Goal: Navigation & Orientation: Find specific page/section

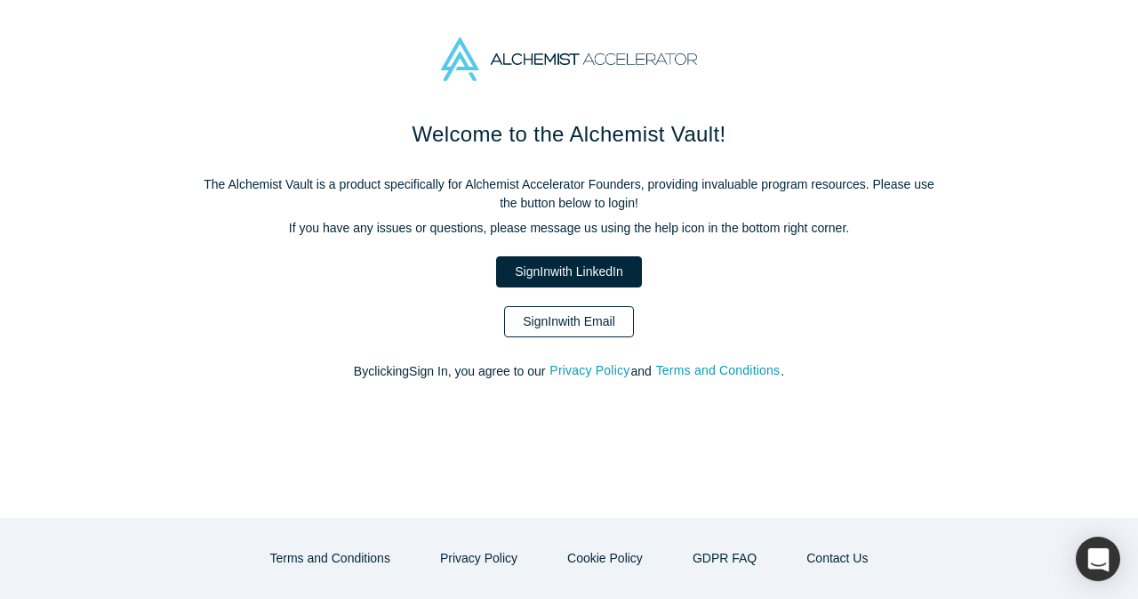
click at [566, 330] on link "Sign In with Email" at bounding box center [569, 321] width 130 height 31
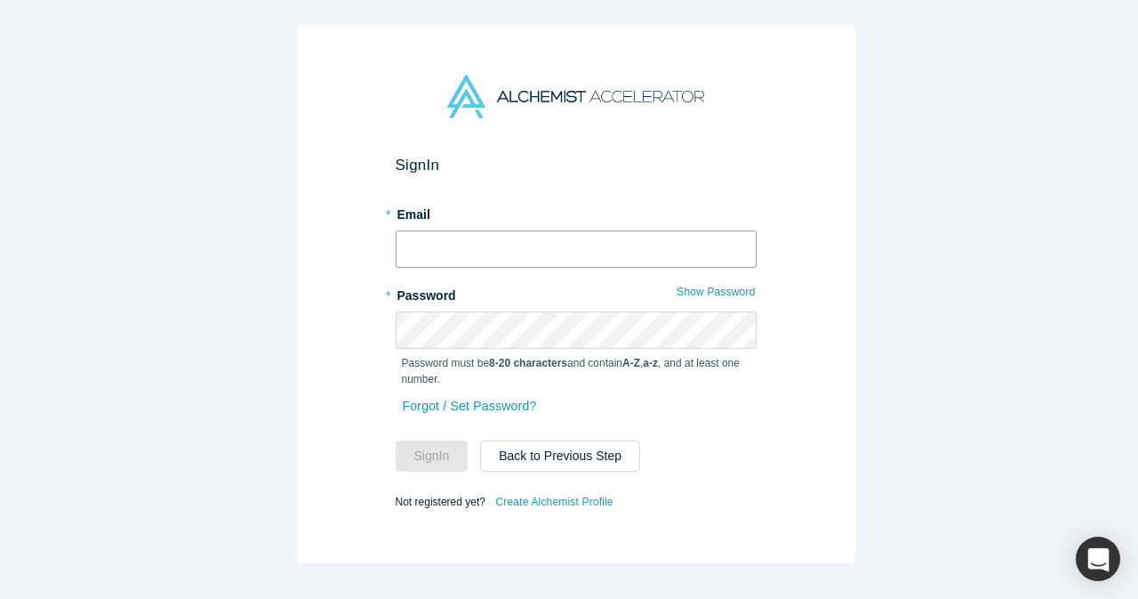
click at [465, 246] on input "text" at bounding box center [576, 248] width 361 height 37
type input "[EMAIL_ADDRESS][DOMAIN_NAME]"
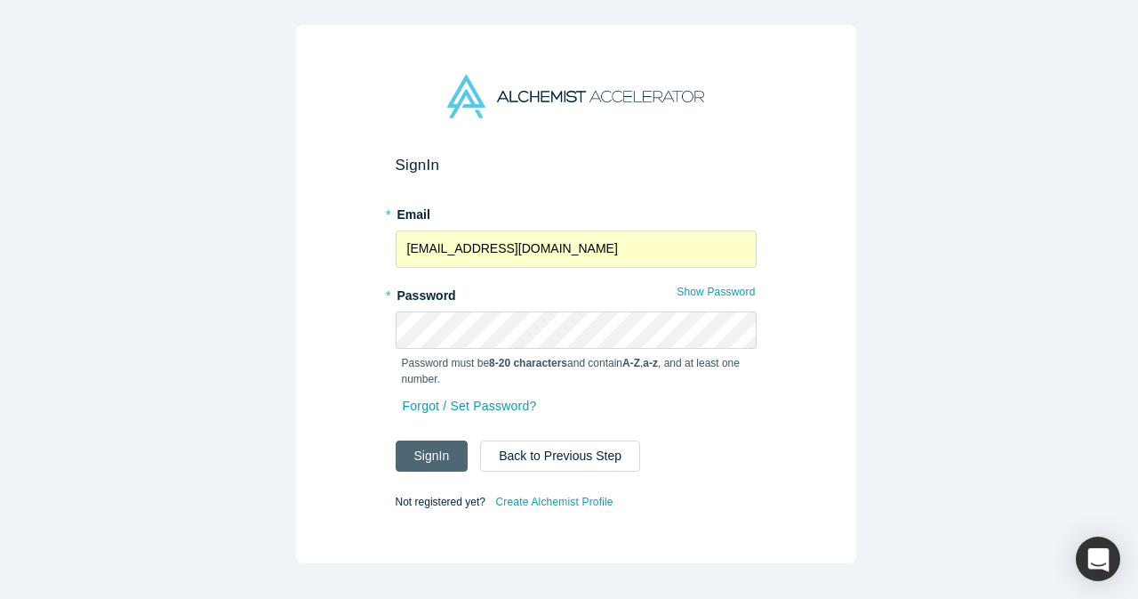
click at [400, 462] on button "Sign In" at bounding box center [432, 455] width 73 height 31
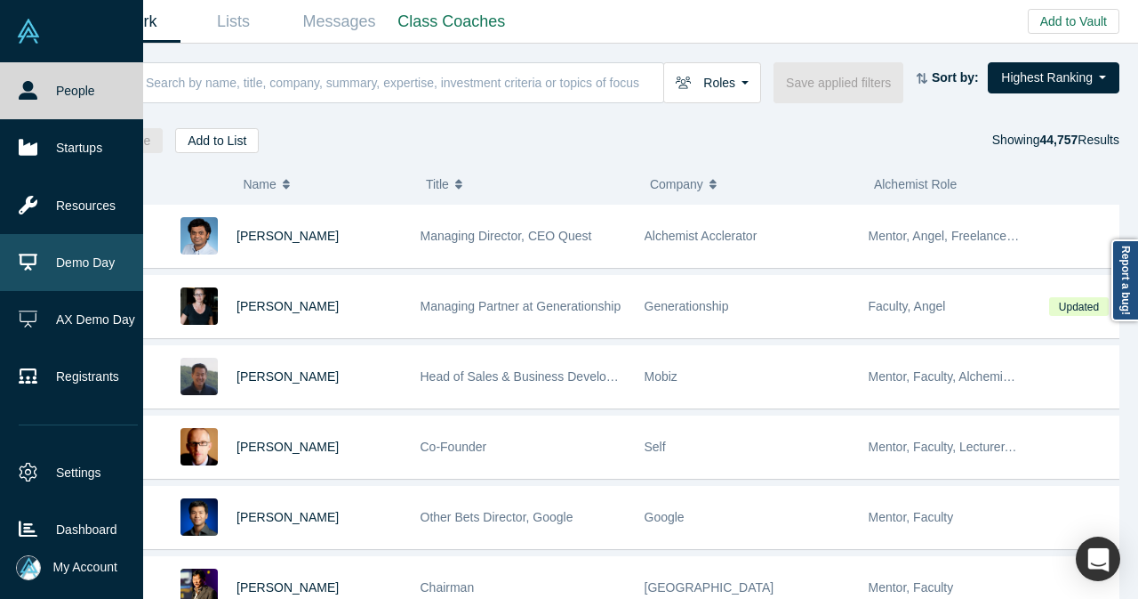
click at [71, 269] on link "Demo Day" at bounding box center [78, 262] width 157 height 57
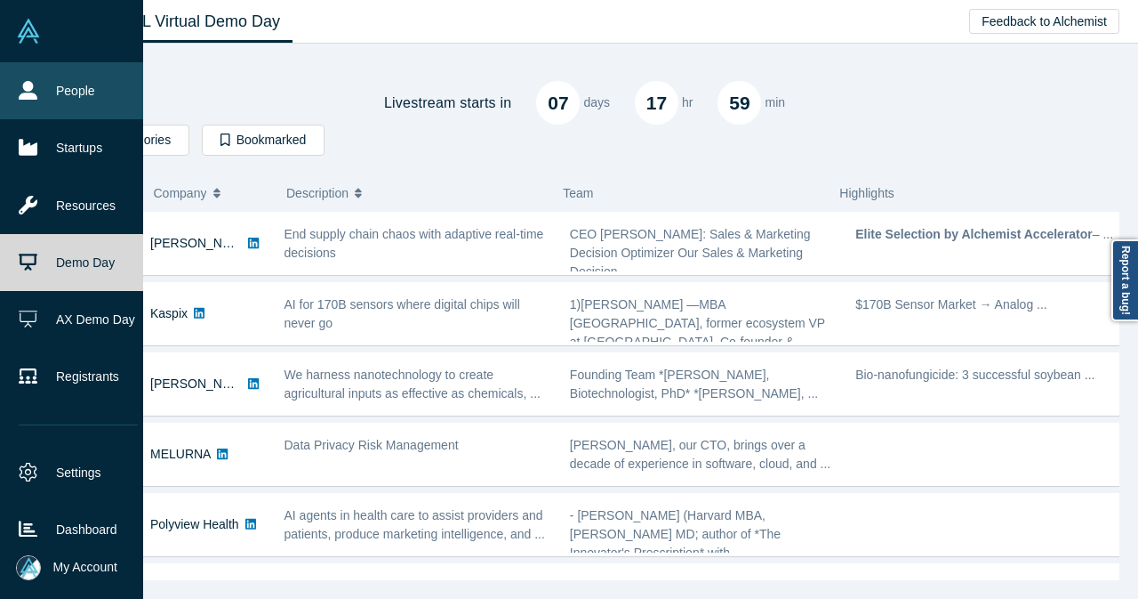
click at [56, 100] on link "People" at bounding box center [78, 90] width 157 height 57
